Goal: Task Accomplishment & Management: Use online tool/utility

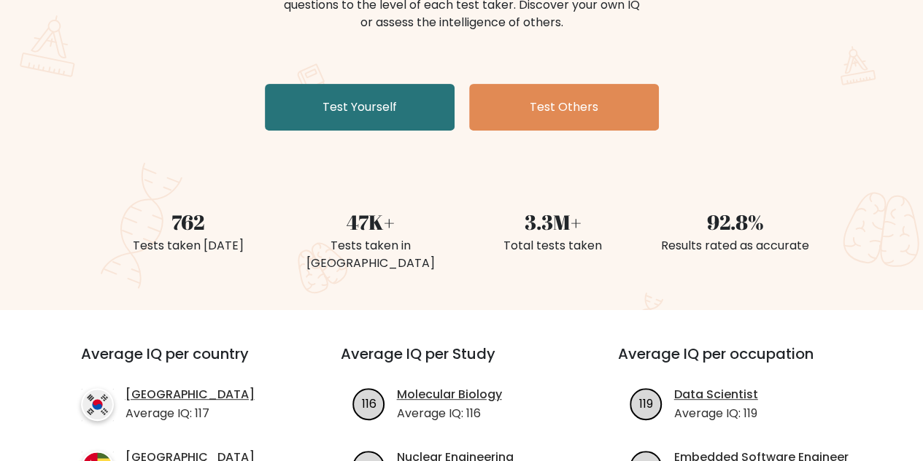
scroll to position [217, 0]
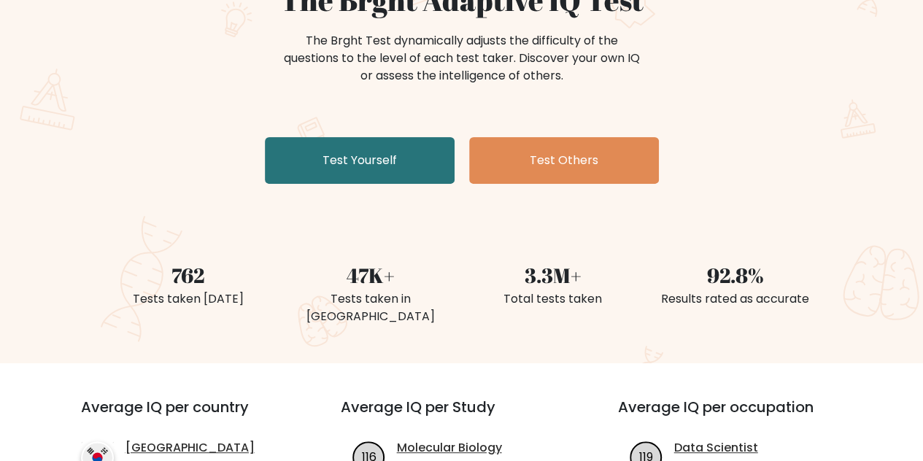
scroll to position [174, 0]
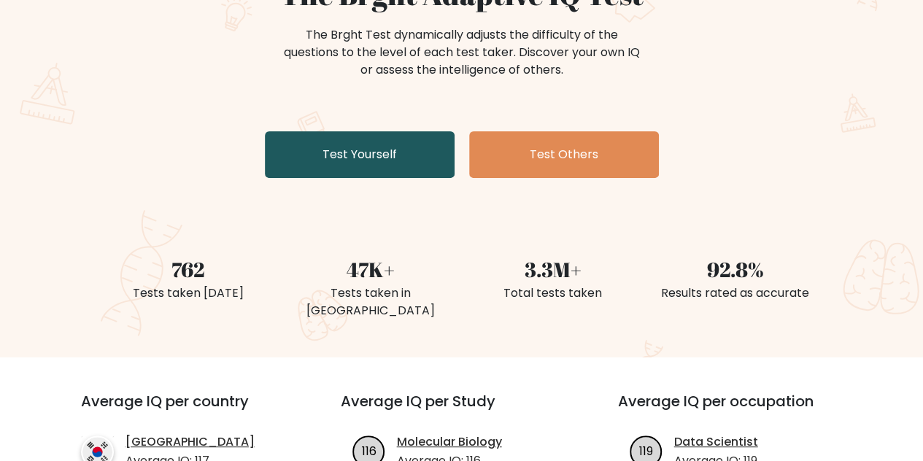
click at [353, 158] on link "Test Yourself" at bounding box center [360, 154] width 190 height 47
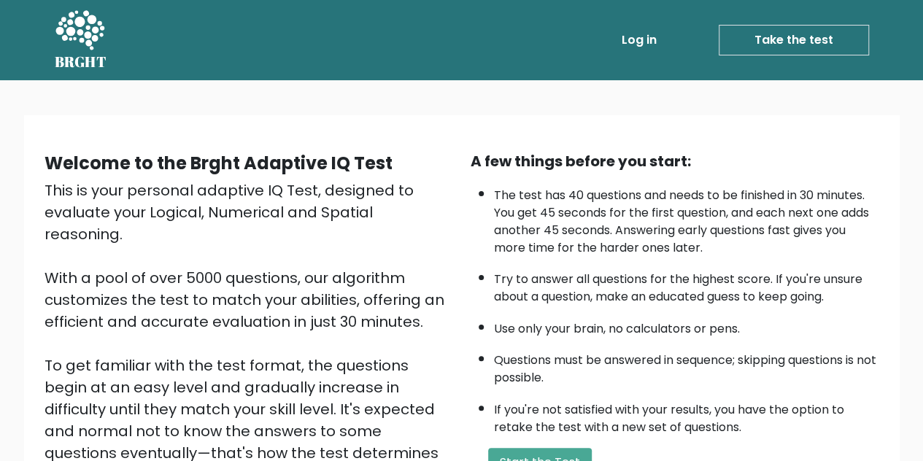
scroll to position [207, 0]
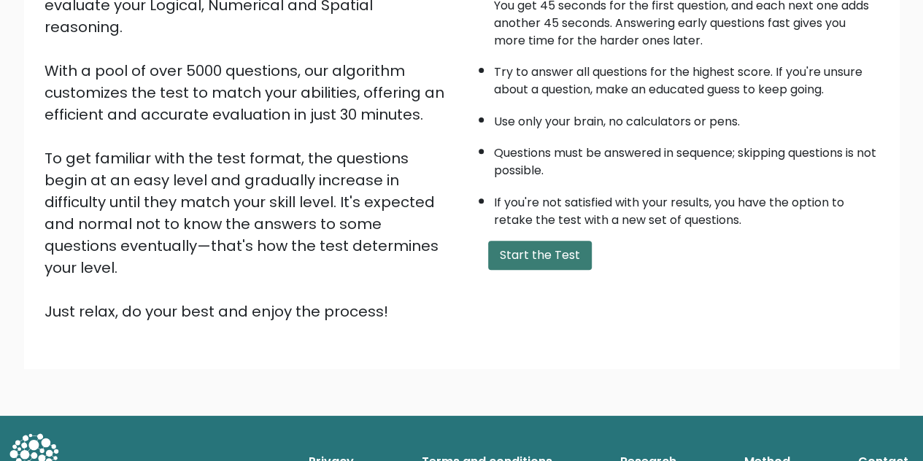
click at [518, 252] on button "Start the Test" at bounding box center [540, 255] width 104 height 29
